Goal: Task Accomplishment & Management: Manage account settings

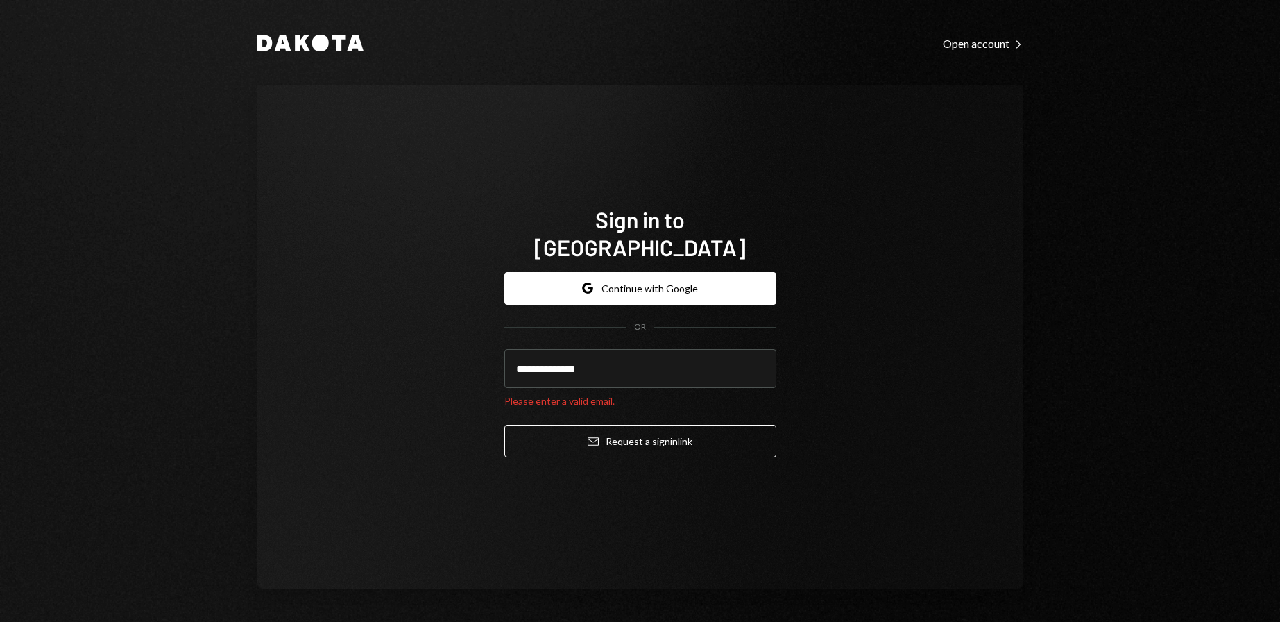
type input "**********"
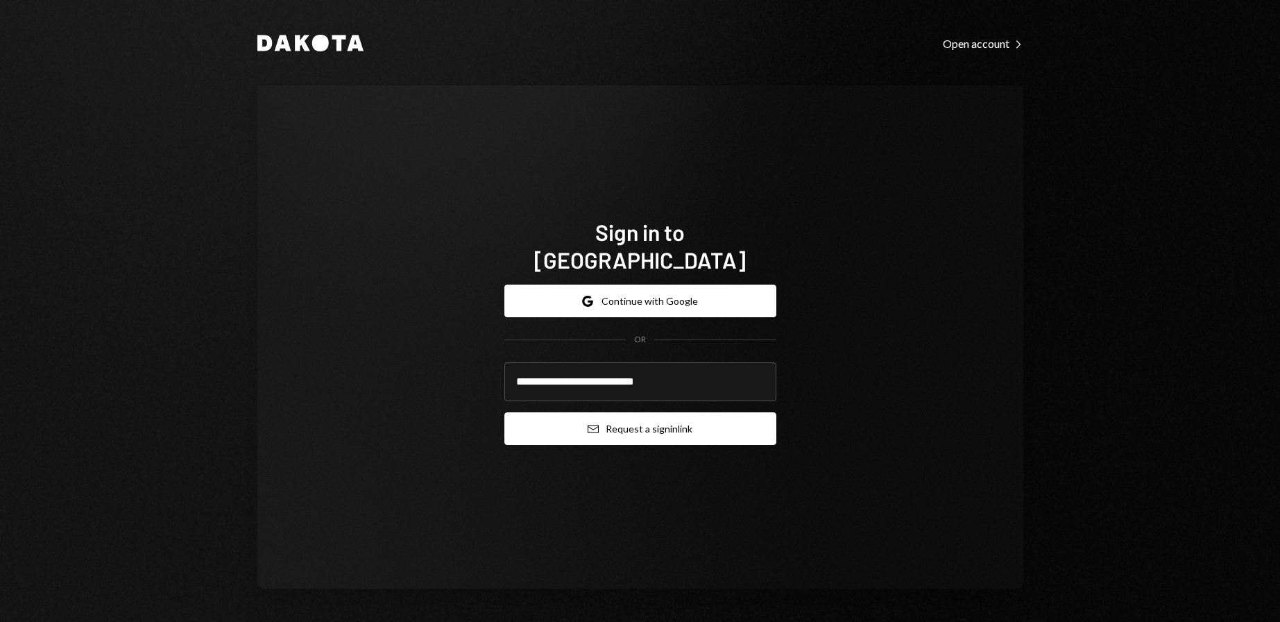
click at [674, 425] on button "Email Request a sign in link" at bounding box center [640, 428] width 272 height 33
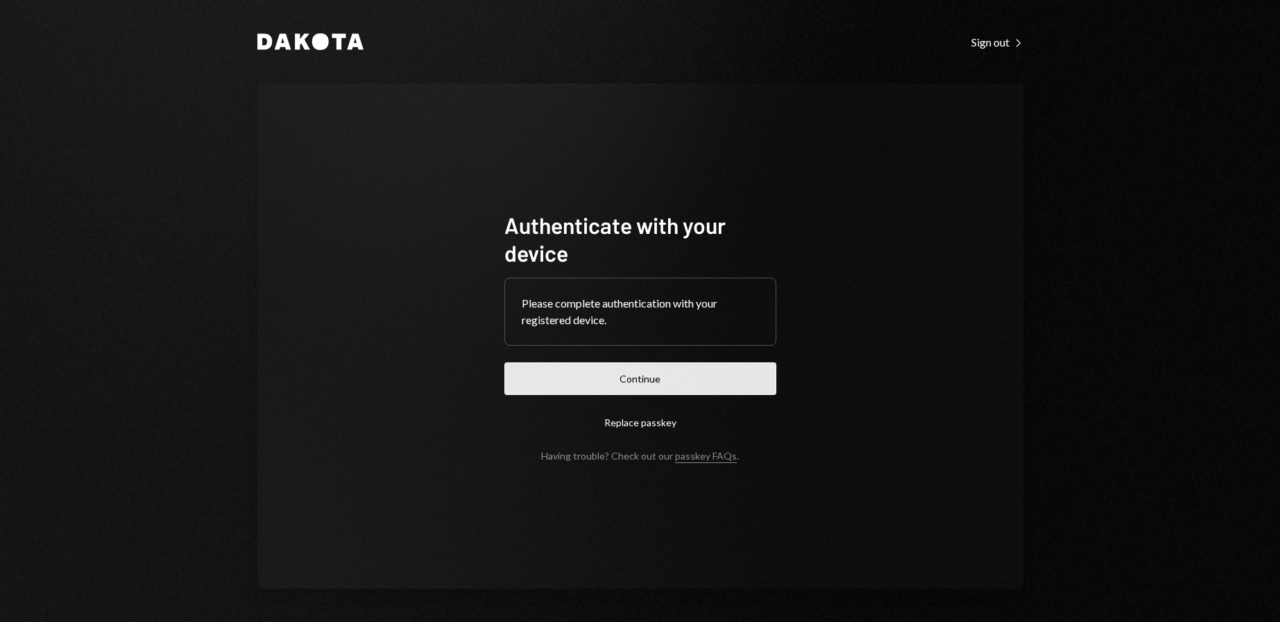
click at [643, 364] on button "Continue" at bounding box center [640, 378] width 272 height 33
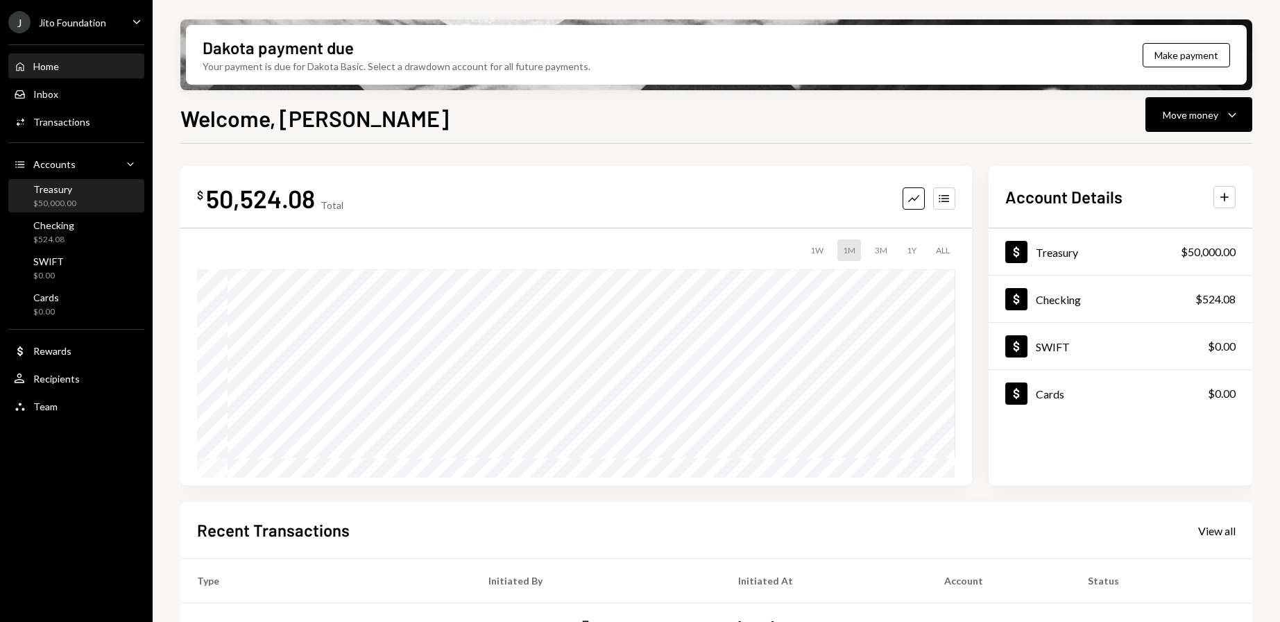
click at [87, 196] on div "Treasury $50,000.00" at bounding box center [76, 196] width 125 height 26
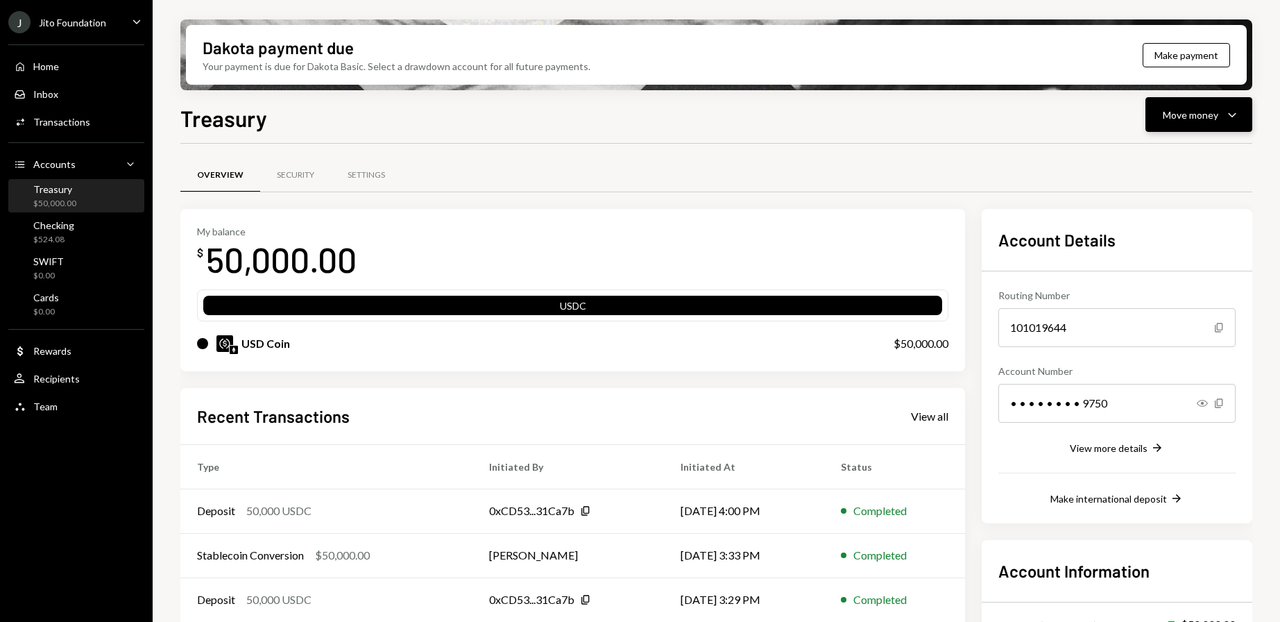
click at [1238, 127] on button "Move money Caret Down" at bounding box center [1198, 114] width 107 height 35
click at [1163, 250] on div "Swap Swap stablecoins" at bounding box center [1177, 261] width 139 height 31
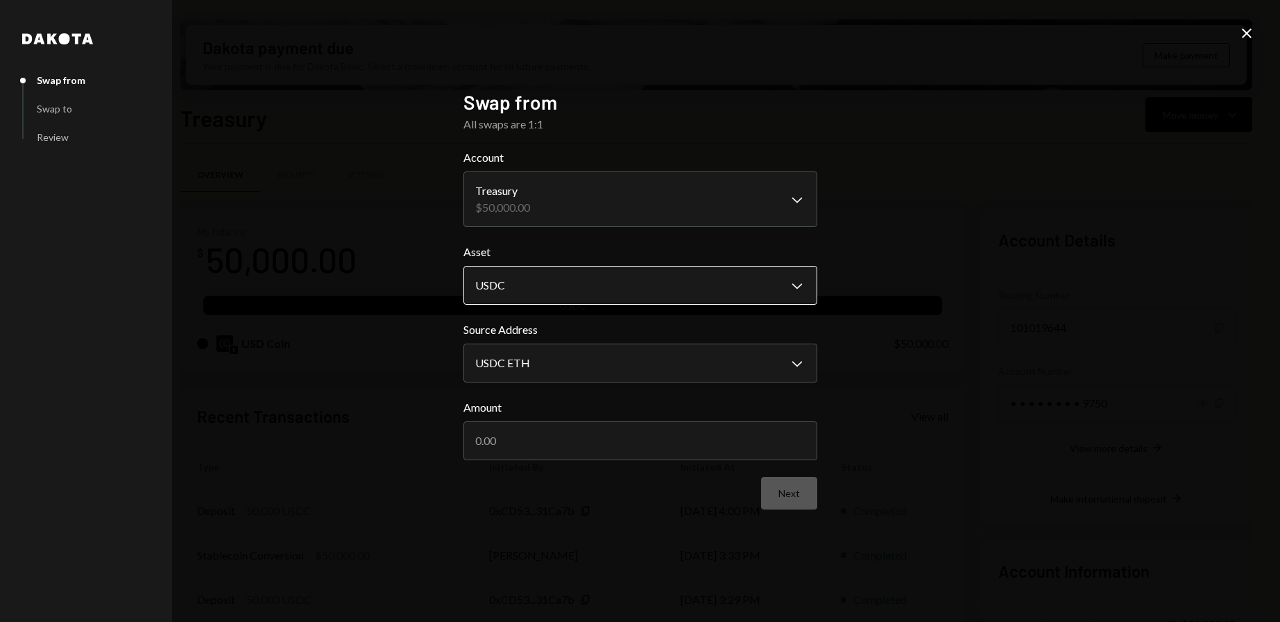
click at [545, 274] on body "J Jito Foundation Caret Down Home Home Inbox Inbox Activities Transactions Acco…" at bounding box center [640, 311] width 1280 height 622
click at [568, 357] on body "J Jito Foundation Caret Down Home Home Inbox Inbox Activities Transactions Acco…" at bounding box center [640, 311] width 1280 height 622
click at [616, 275] on body "J Jito Foundation Caret Down Home Home Inbox Inbox Activities Transactions Acco…" at bounding box center [640, 311] width 1280 height 622
click at [569, 438] on input "Amount" at bounding box center [640, 440] width 354 height 39
type input "50000"
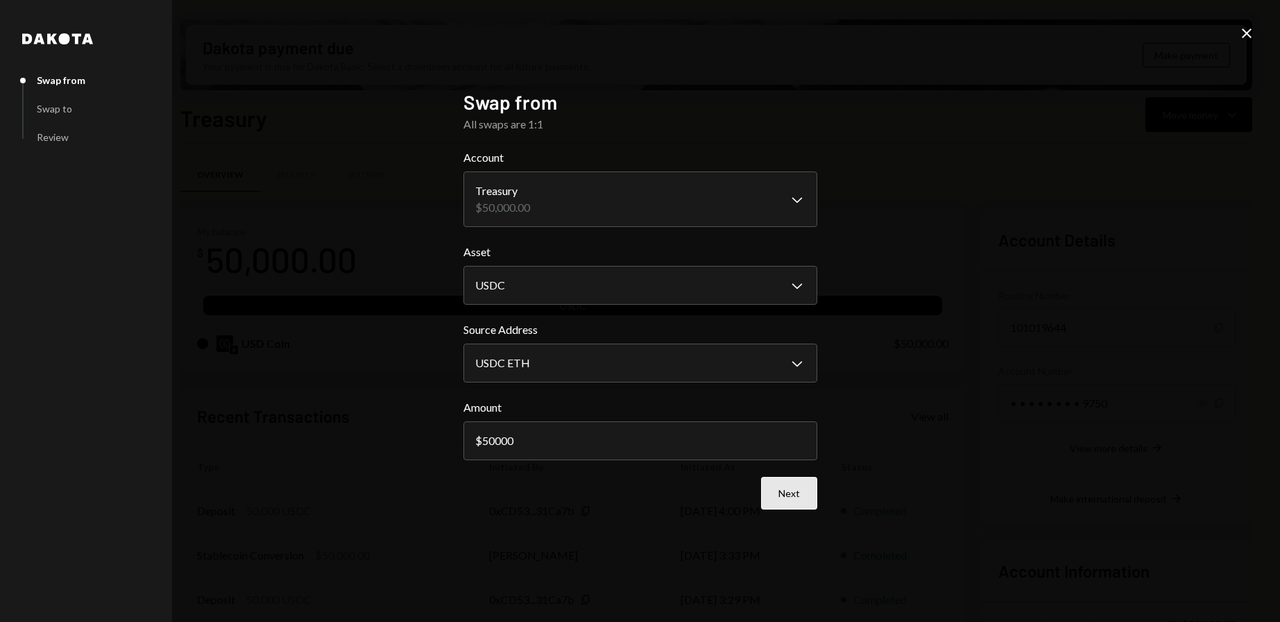
click at [804, 488] on button "Next" at bounding box center [789, 493] width 56 height 33
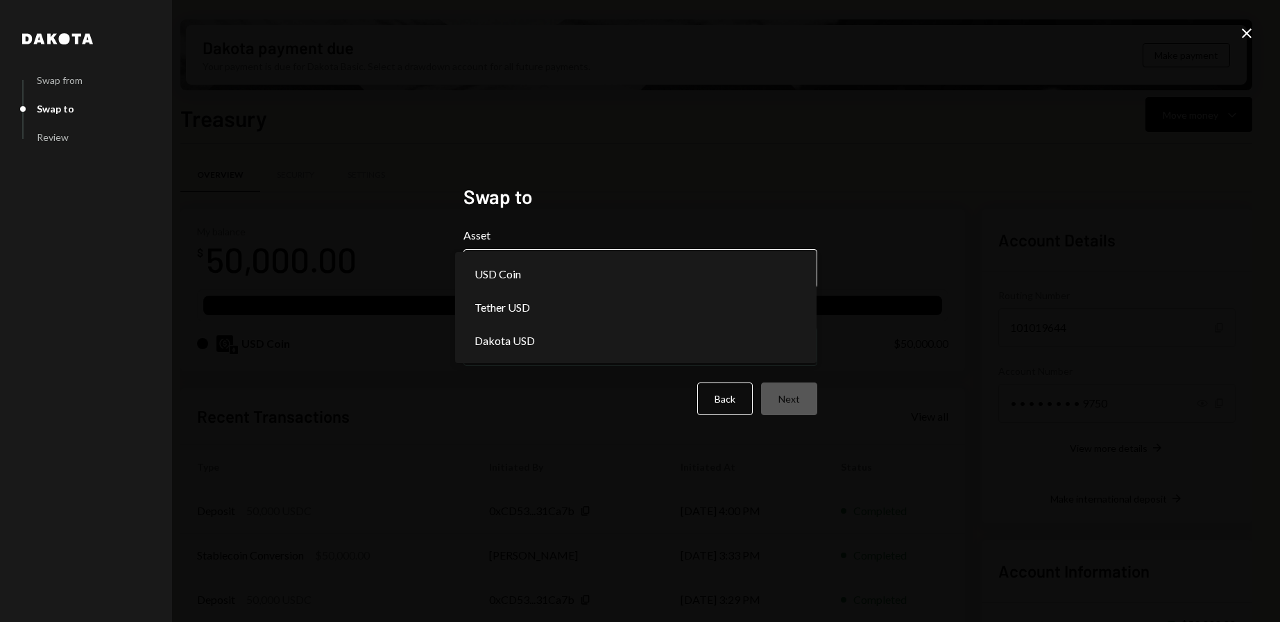
click at [627, 266] on body "J Jito Foundation Caret Down Home Home Inbox Inbox Activities Transactions Acco…" at bounding box center [640, 311] width 1280 height 622
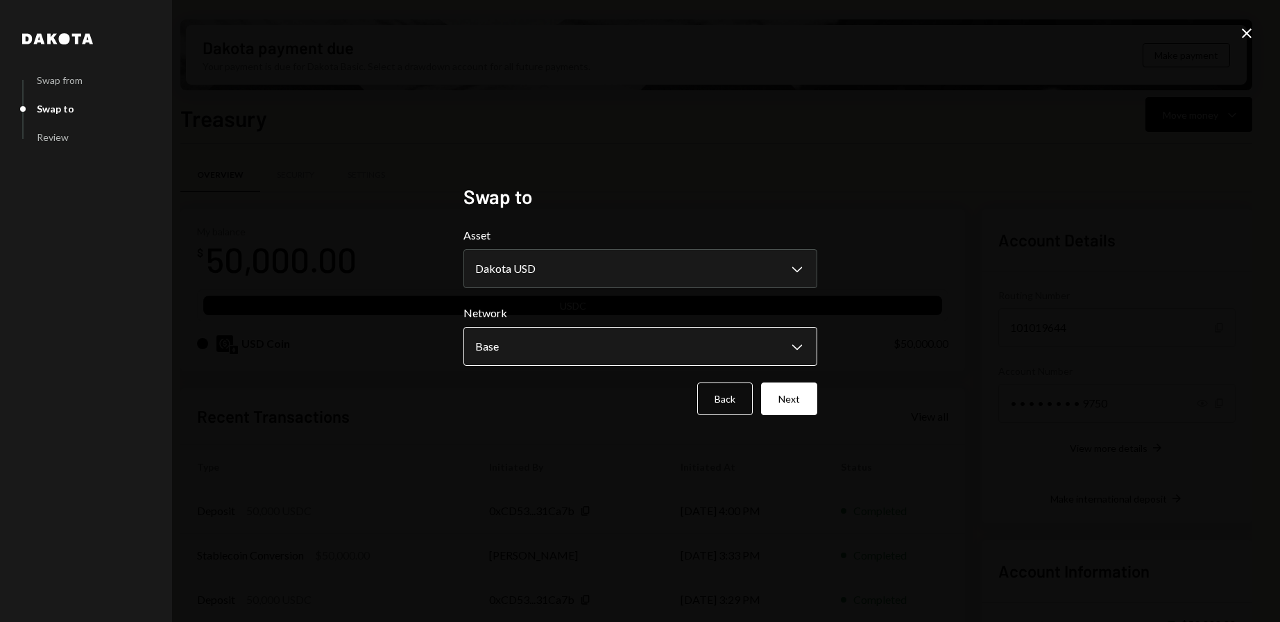
click at [536, 344] on body "J Jito Foundation Caret Down Home Home Inbox Inbox Activities Transactions Acco…" at bounding box center [640, 311] width 1280 height 622
click at [658, 258] on body "J Jito Foundation Caret Down Home Home Inbox Inbox Activities Transactions Acco…" at bounding box center [640, 311] width 1280 height 622
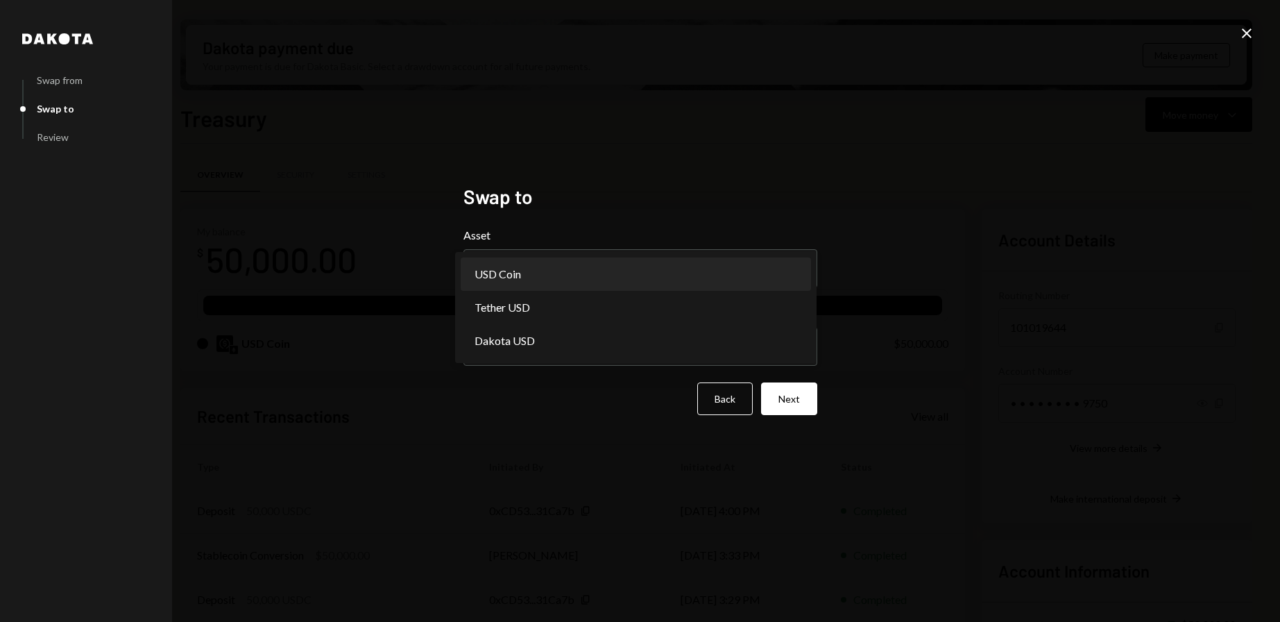
select select "****"
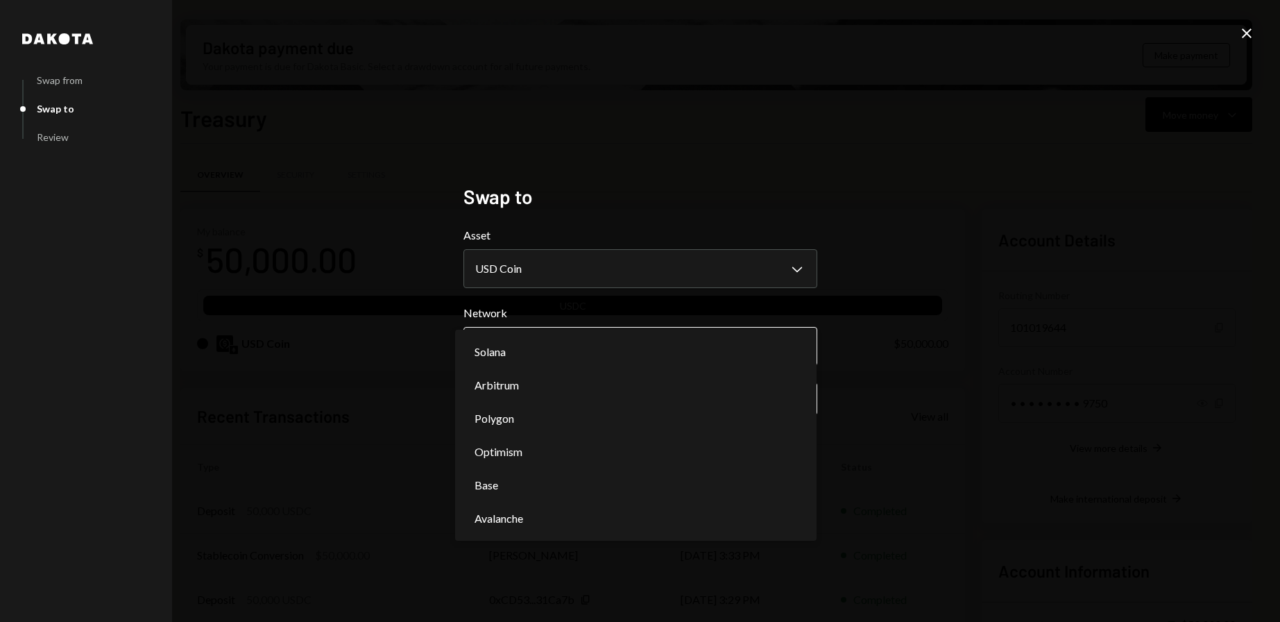
click at [559, 350] on body "J Jito Foundation Caret Down Home Home Inbox Inbox Activities Transactions Acco…" at bounding box center [640, 311] width 1280 height 622
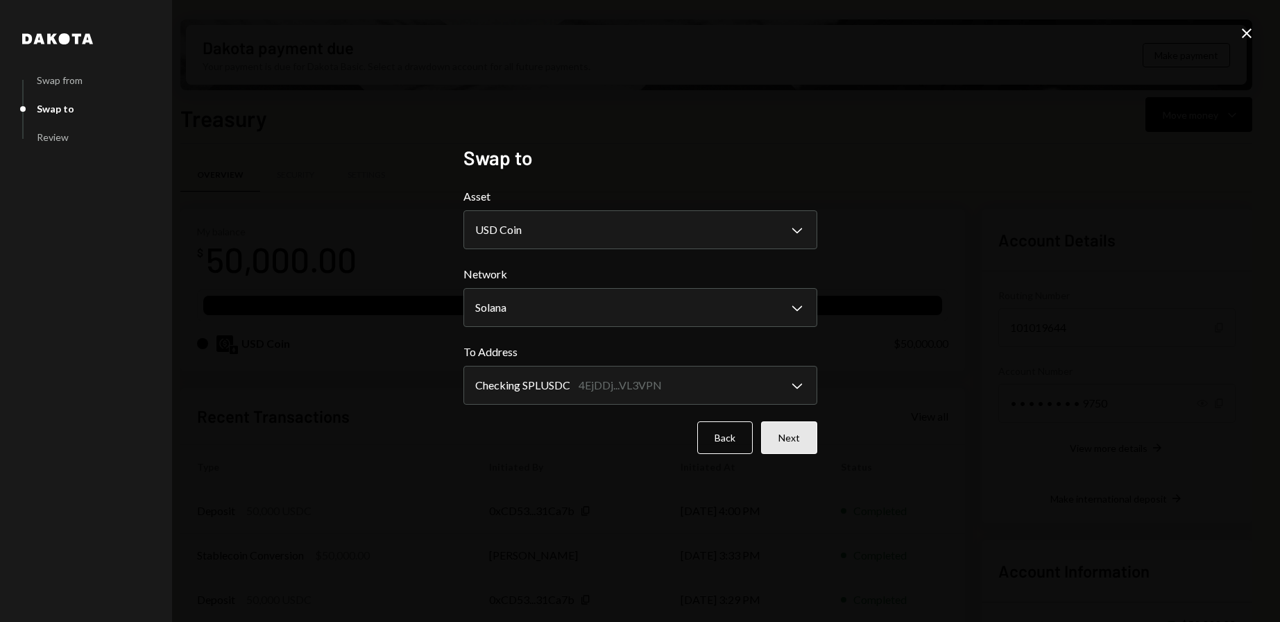
click at [801, 421] on button "Next" at bounding box center [789, 437] width 56 height 33
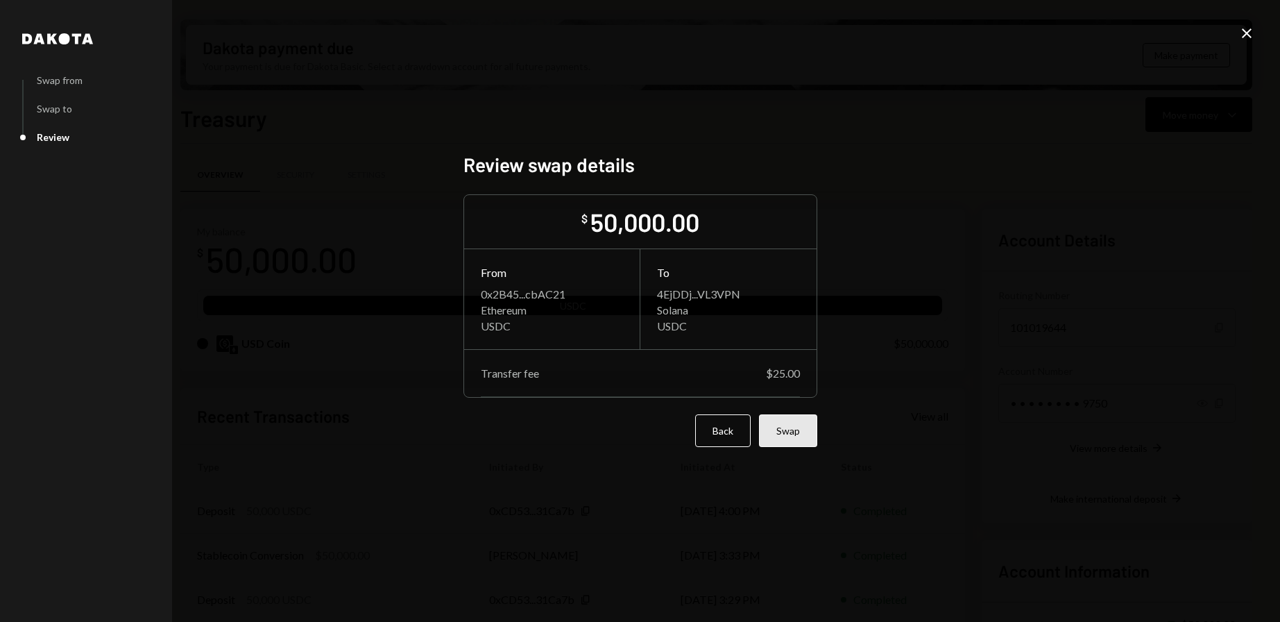
click at [787, 439] on button "Swap" at bounding box center [788, 430] width 58 height 33
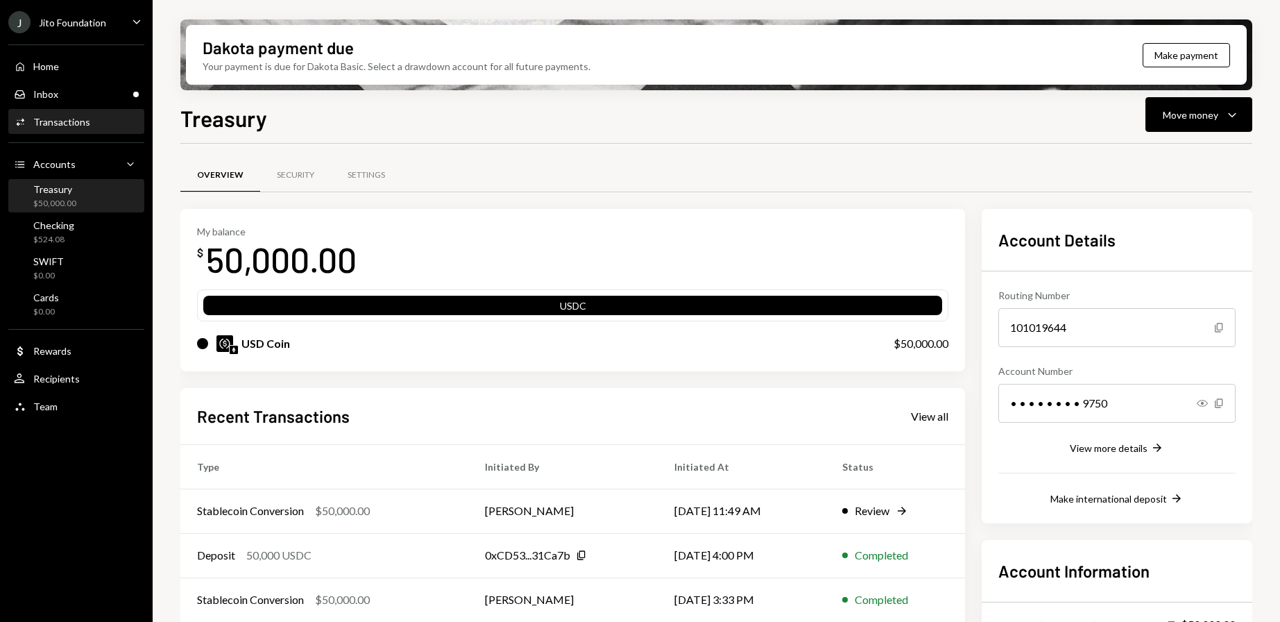
click at [63, 128] on div "Activities Transactions" at bounding box center [76, 122] width 125 height 24
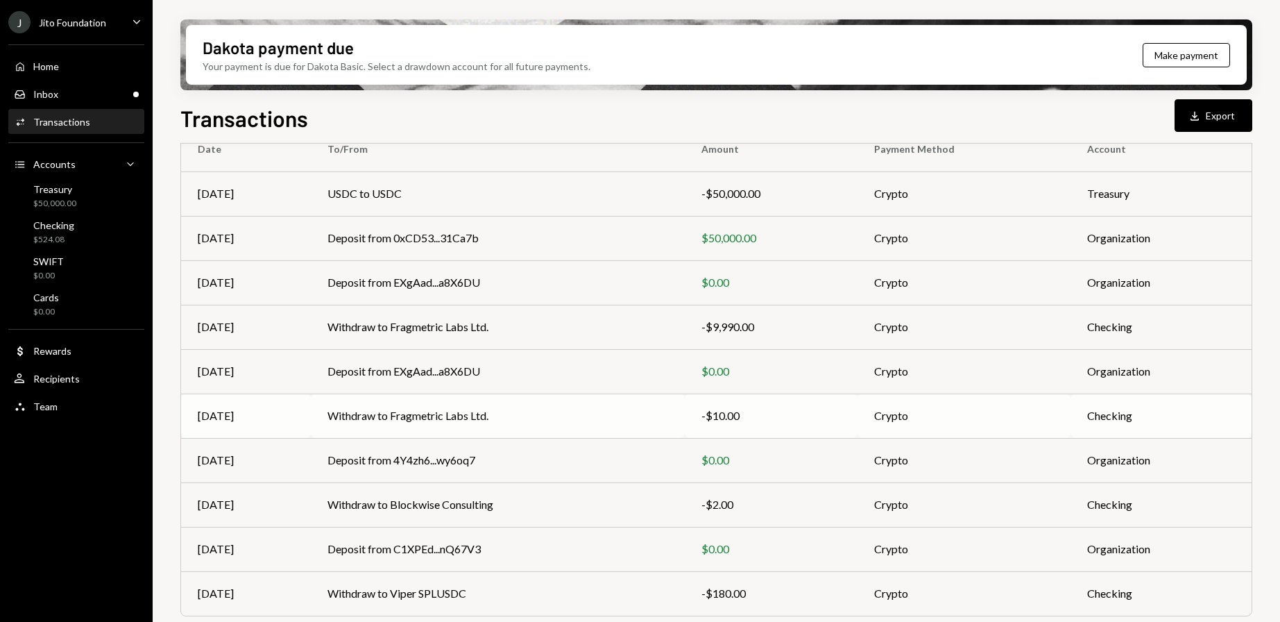
scroll to position [167, 0]
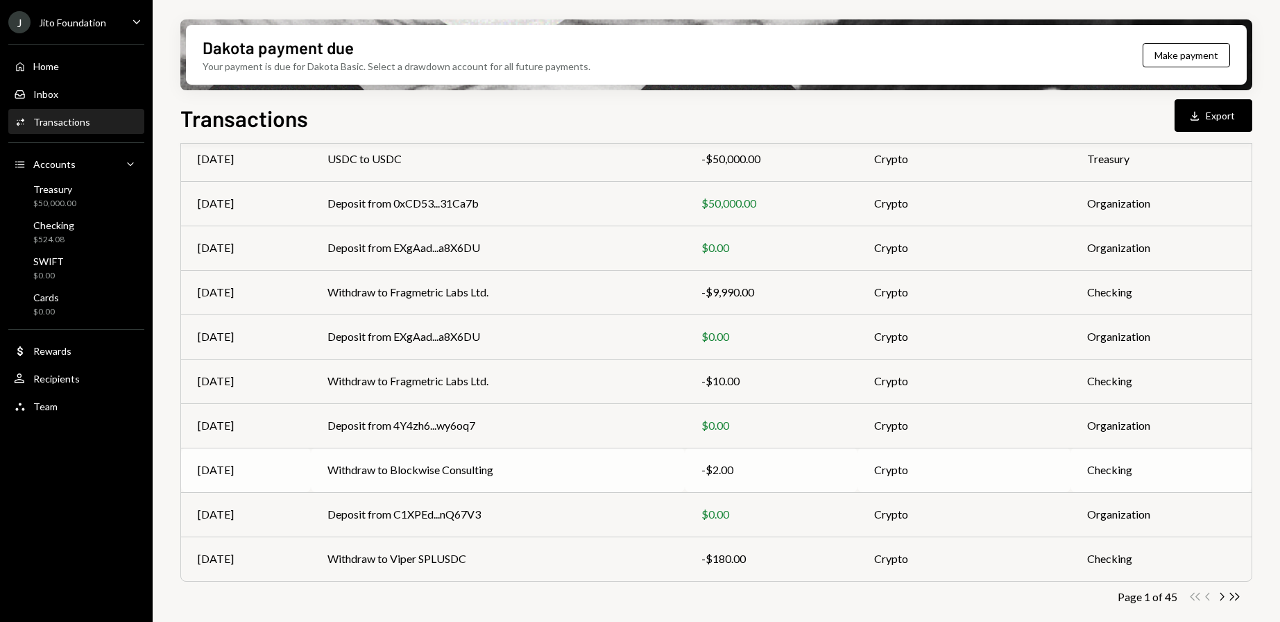
click at [454, 459] on td "Withdraw to Blockwise Consulting" at bounding box center [497, 469] width 373 height 44
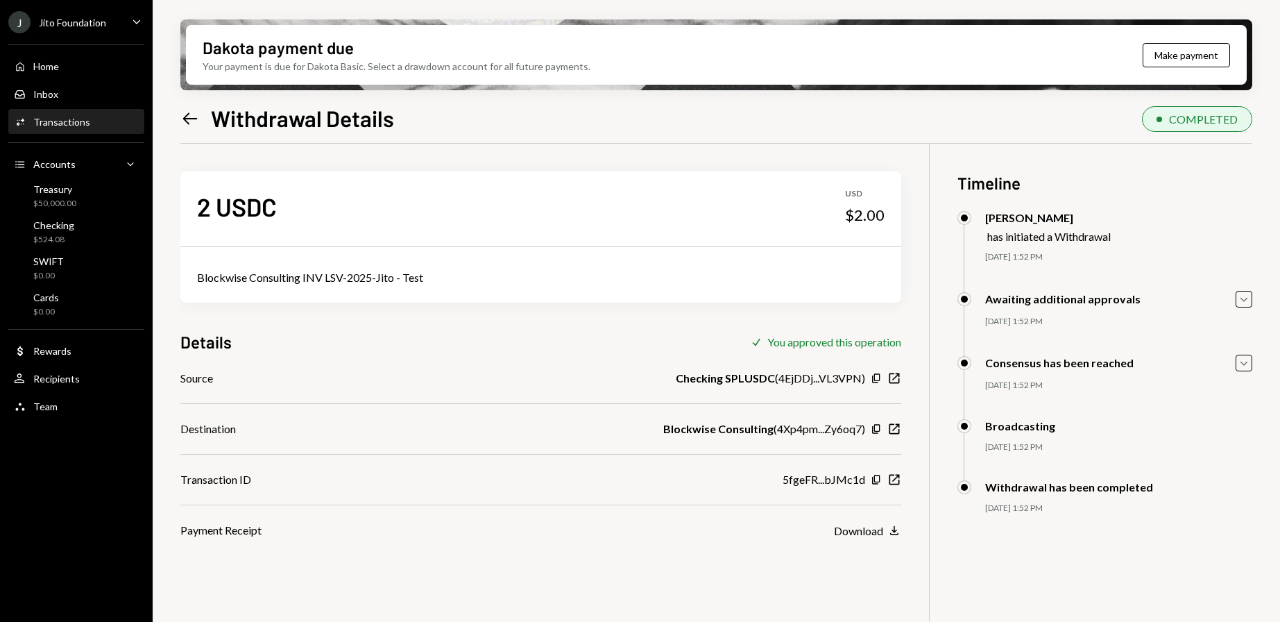
click at [337, 284] on div "Blockwise Consulting INV LSV-2025-Jito - Test" at bounding box center [540, 277] width 687 height 17
copy div "Blockwise Consulting INV LSV-2025-Jito - Test"
click at [31, 71] on div "Home Home" at bounding box center [36, 66] width 45 height 12
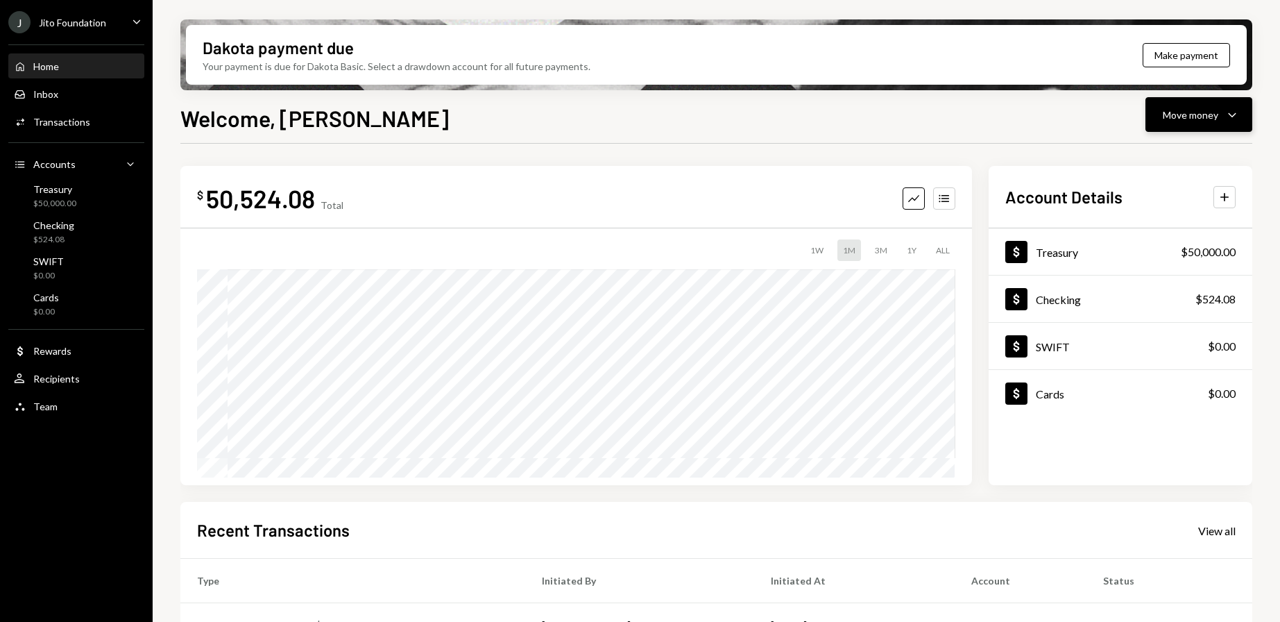
click at [1229, 108] on icon "Caret Down" at bounding box center [1232, 114] width 17 height 17
click at [1176, 142] on div "Withdraw Send" at bounding box center [1177, 156] width 139 height 31
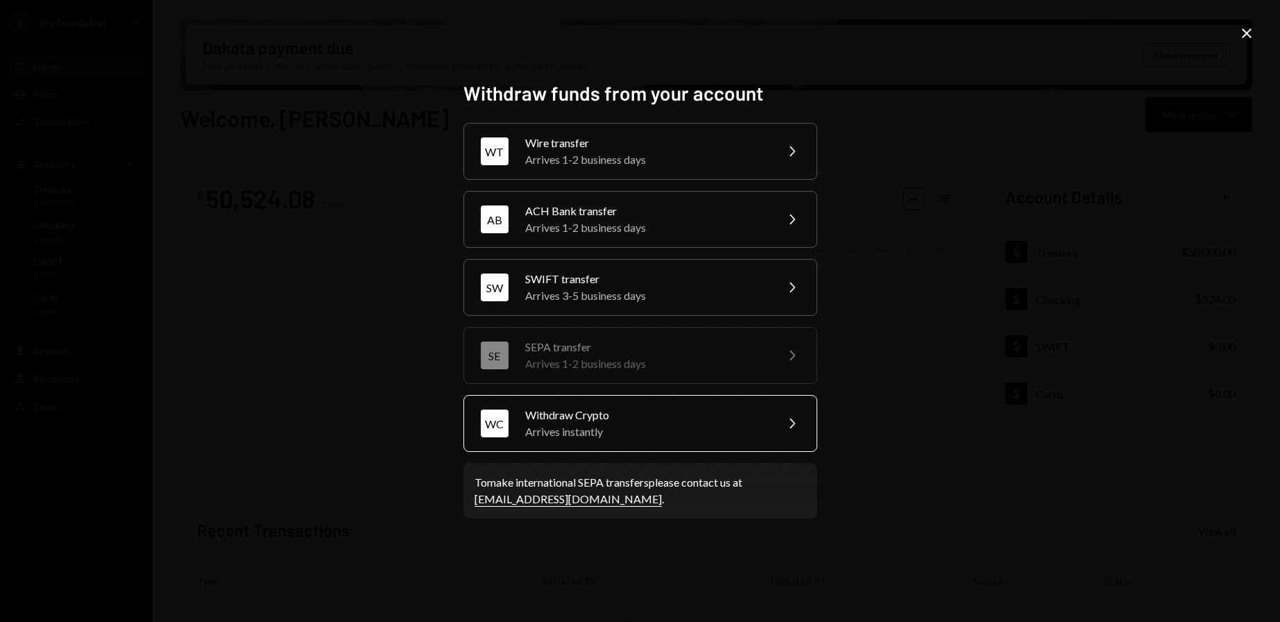
click at [581, 431] on div "Arrives instantly" at bounding box center [645, 431] width 241 height 17
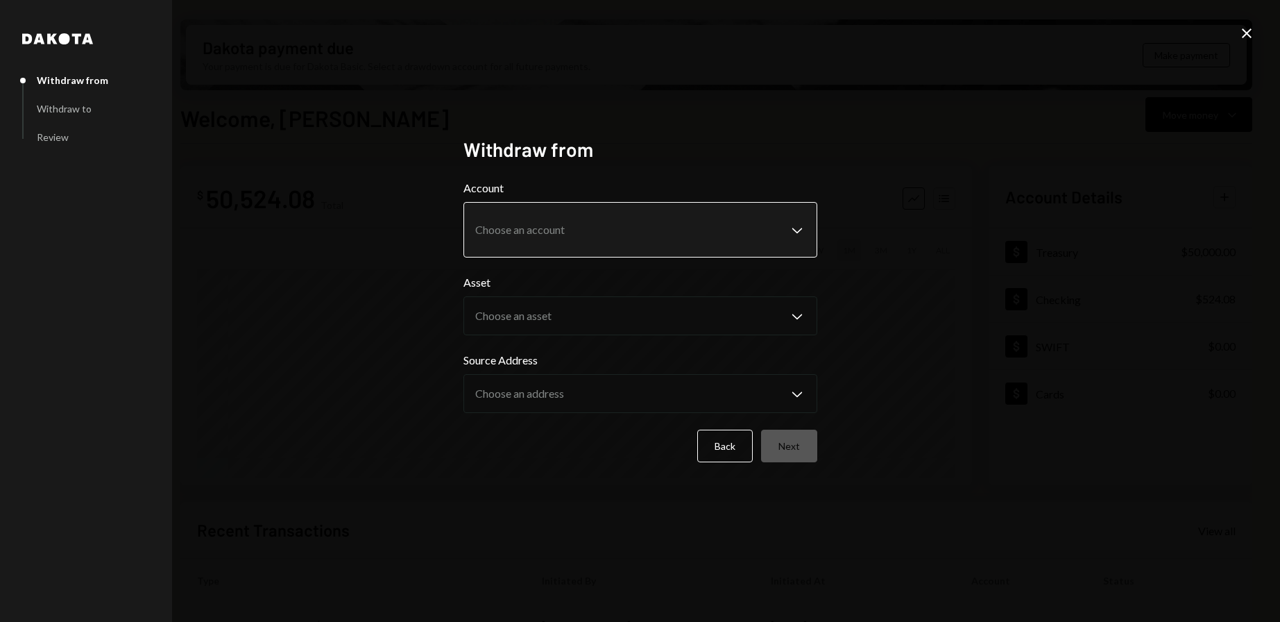
click at [559, 229] on body "J Jito Foundation Caret Down Home Home Inbox Inbox Activities Transactions Acco…" at bounding box center [640, 311] width 1280 height 622
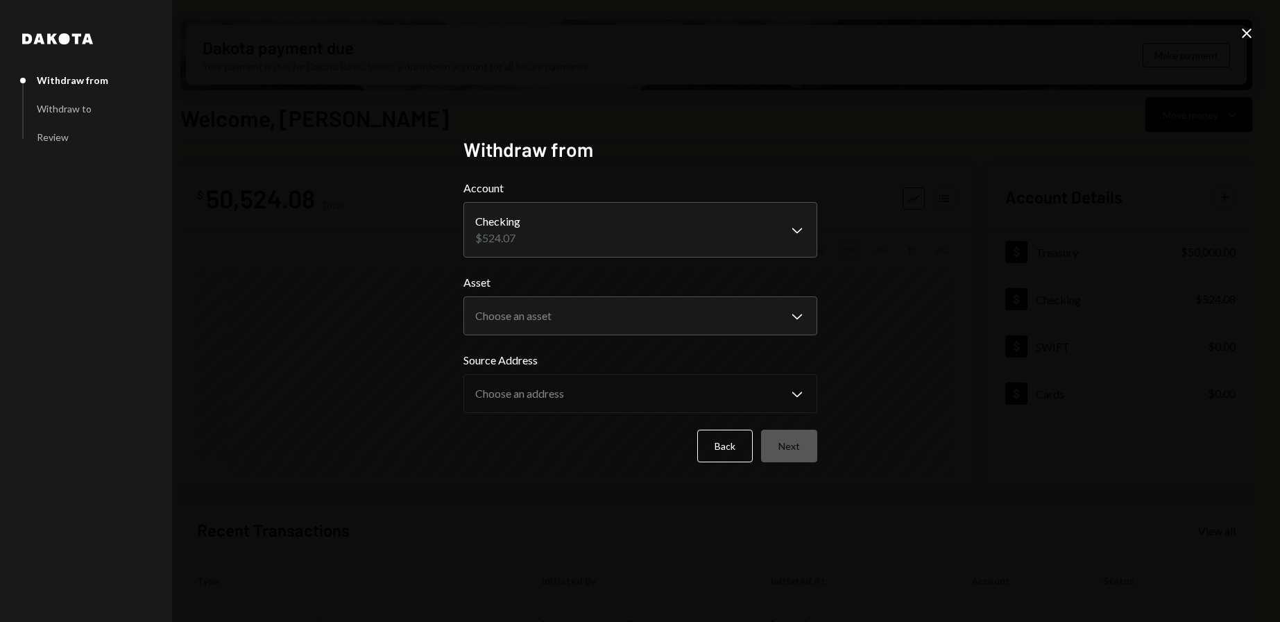
click at [567, 188] on label "Account" at bounding box center [640, 188] width 354 height 17
click at [563, 239] on body "J Jito Foundation Caret Down Home Home Inbox Inbox Activities Transactions Acco…" at bounding box center [640, 311] width 1280 height 622
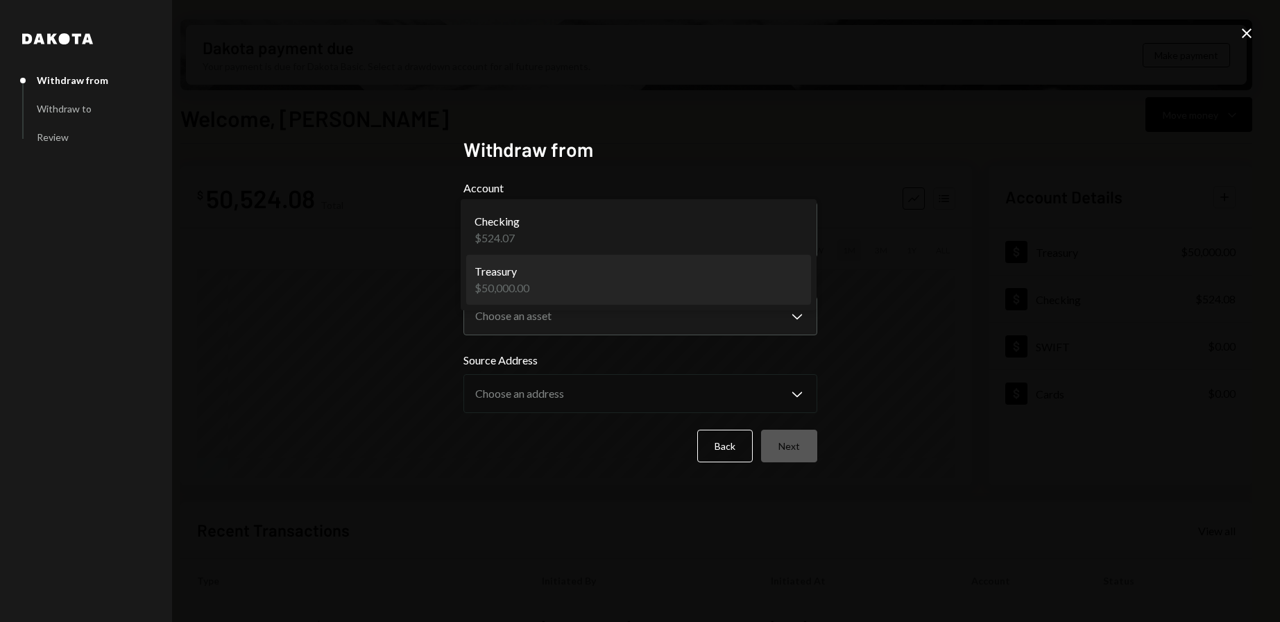
select select "**********"
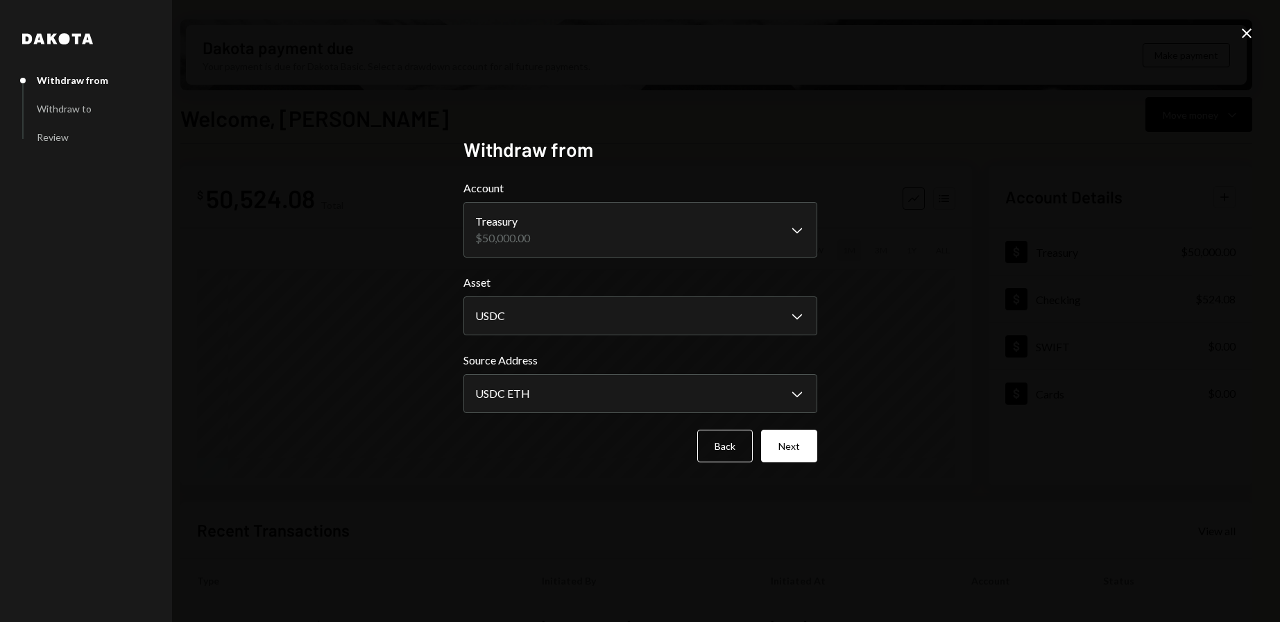
click at [562, 327] on body "J Jito Foundation Caret Down Home Home Inbox Inbox Activities Transactions Acco…" at bounding box center [640, 311] width 1280 height 622
click at [575, 396] on body "J Jito Foundation Caret Down Home Home Inbox Inbox Activities Transactions Acco…" at bounding box center [640, 311] width 1280 height 622
click at [1254, 37] on icon "Close" at bounding box center [1246, 33] width 17 height 17
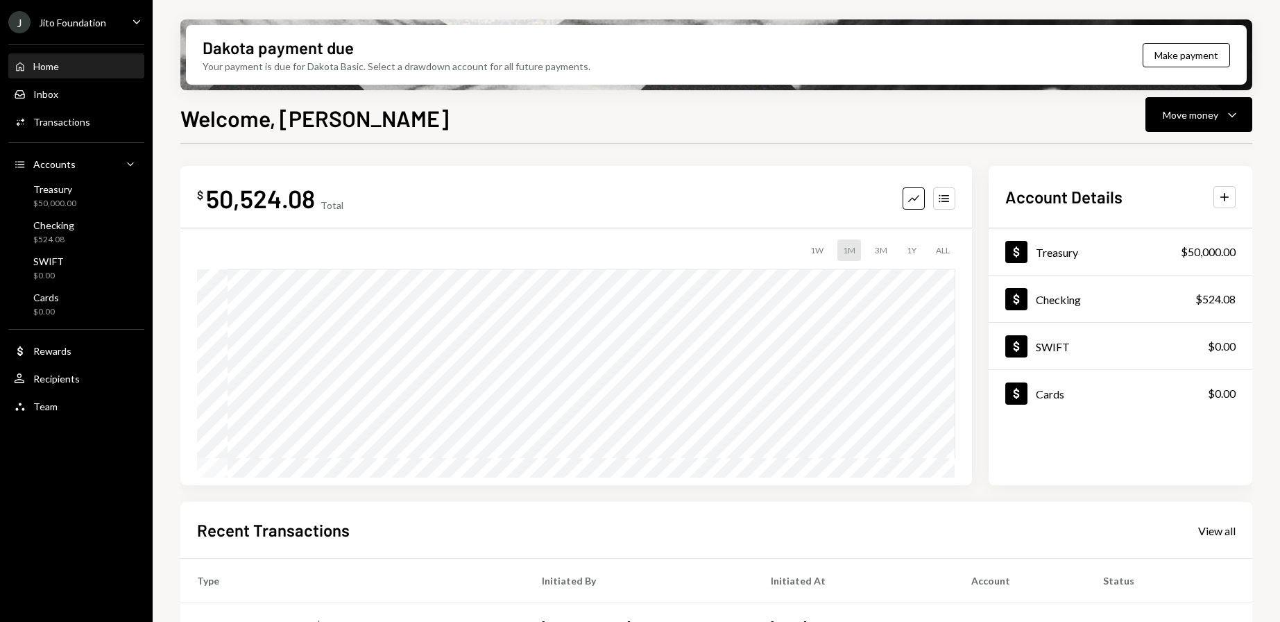
scroll to position [214, 0]
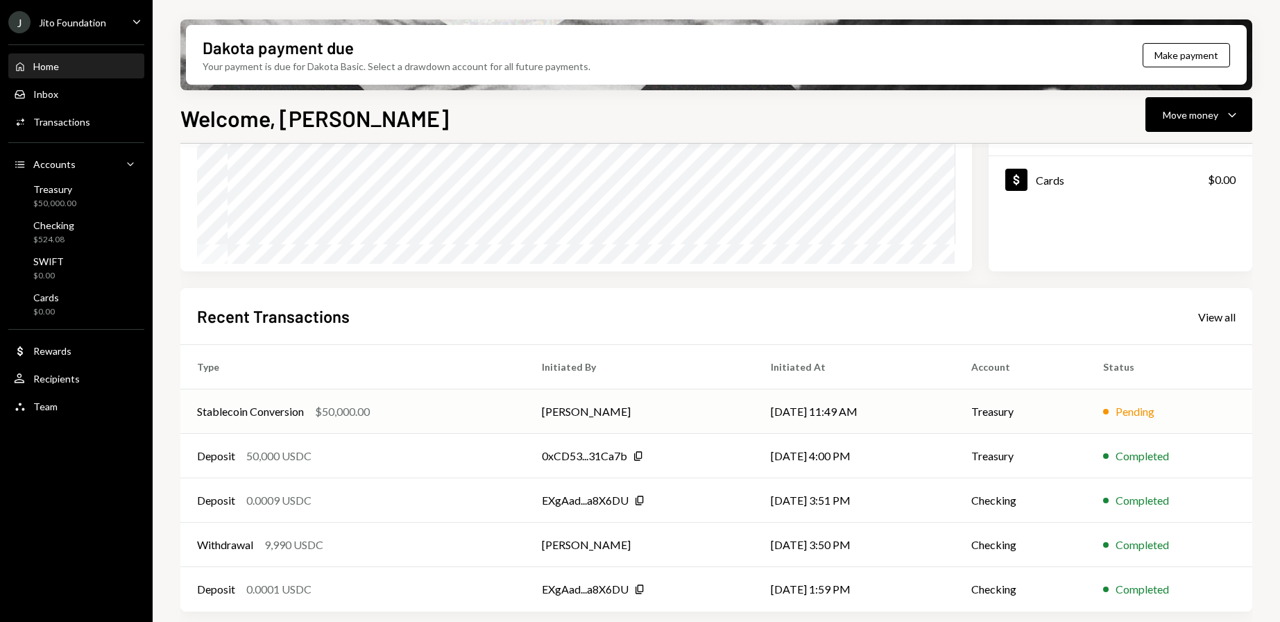
click at [1141, 406] on div "Pending" at bounding box center [1135, 411] width 39 height 17
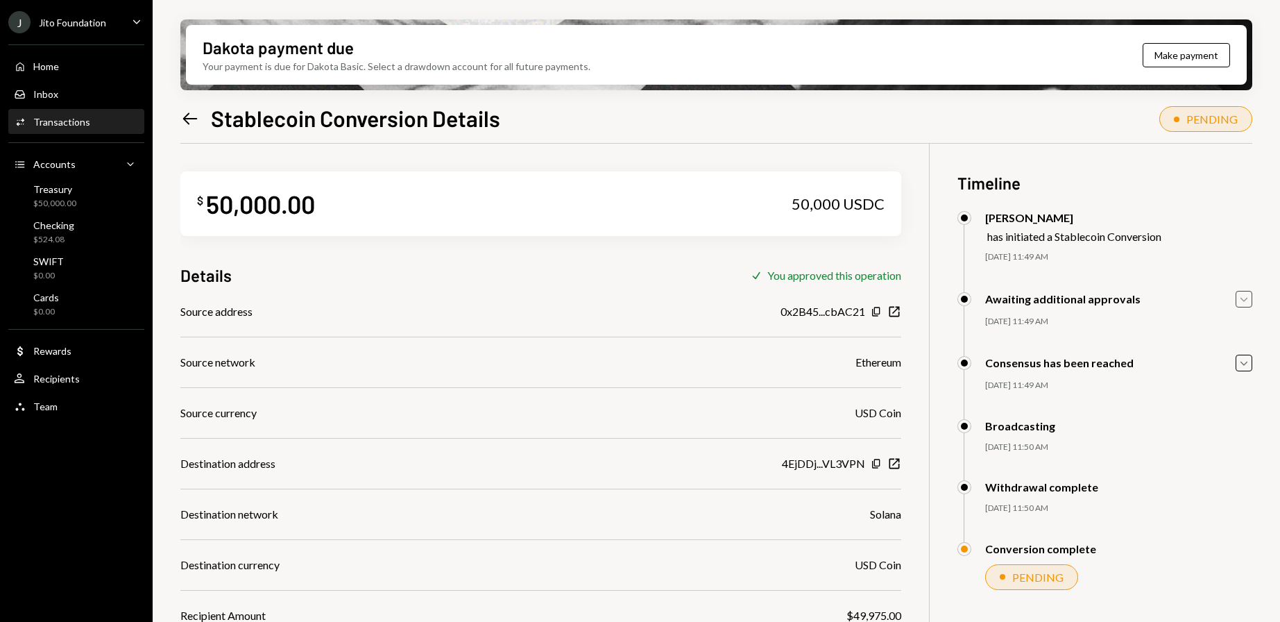
click at [1241, 302] on icon "Caret Down" at bounding box center [1243, 298] width 15 height 15
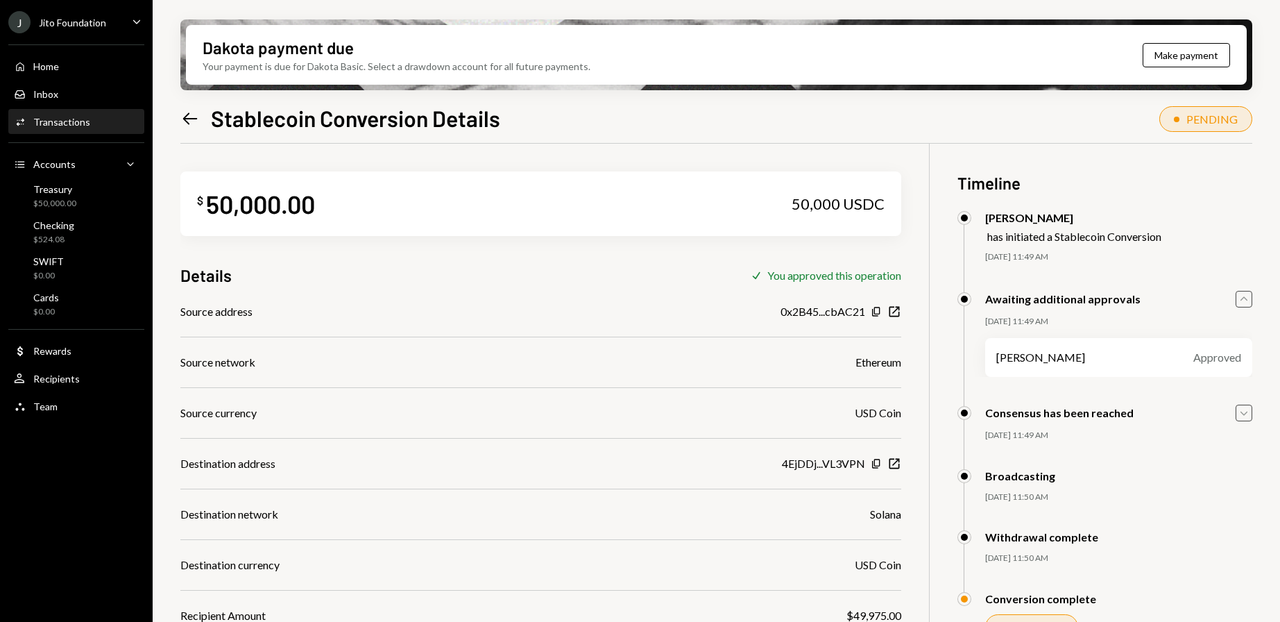
click at [1245, 415] on icon "Caret Down" at bounding box center [1243, 412] width 15 height 15
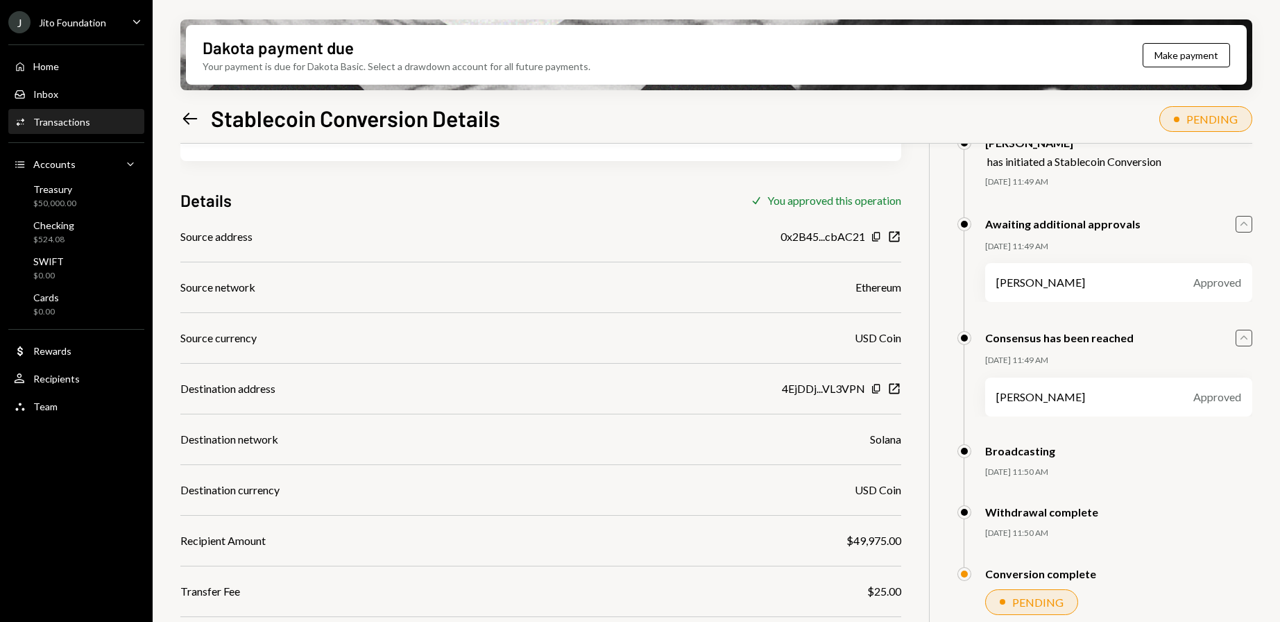
scroll to position [111, 0]
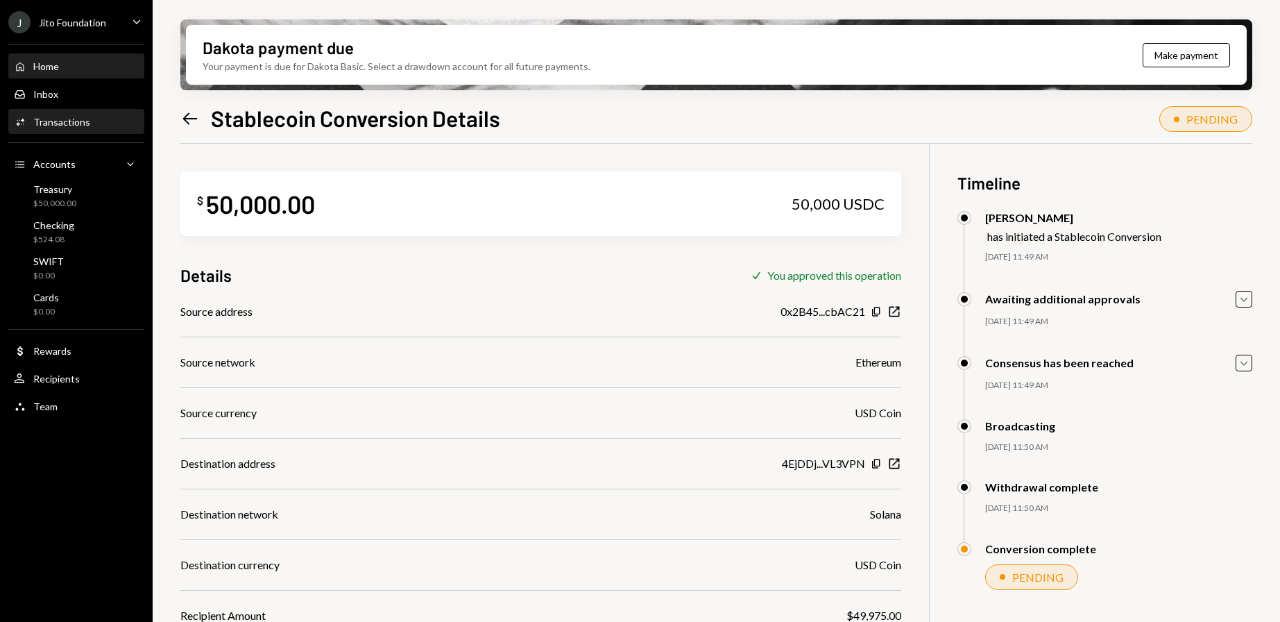
click at [101, 61] on div "Home Home" at bounding box center [76, 66] width 125 height 12
